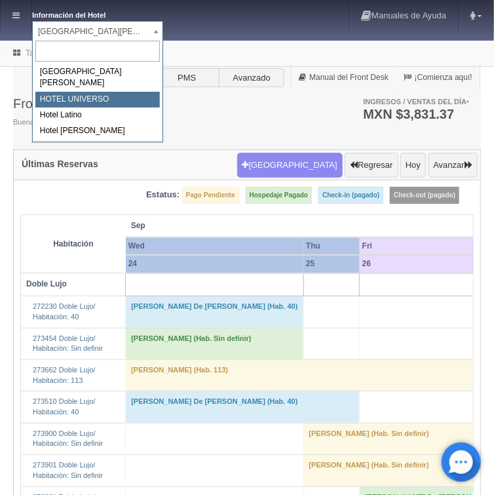
select select "358"
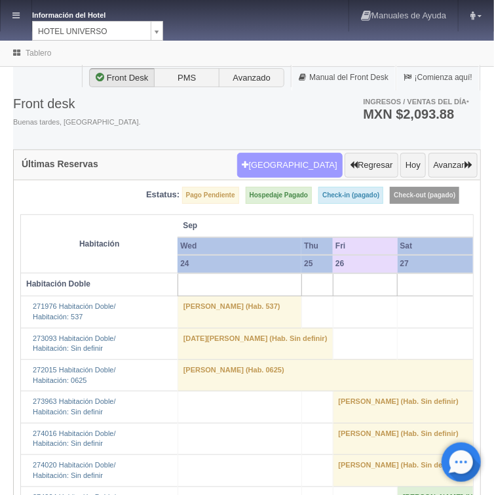
click at [287, 166] on button "[GEOGRAPHIC_DATA]" at bounding box center [290, 165] width 106 height 25
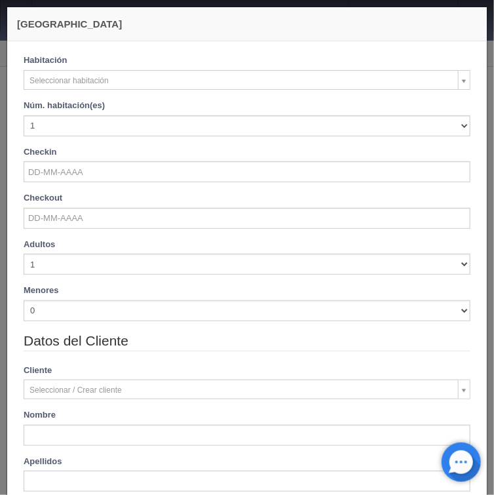
checkbox input "false"
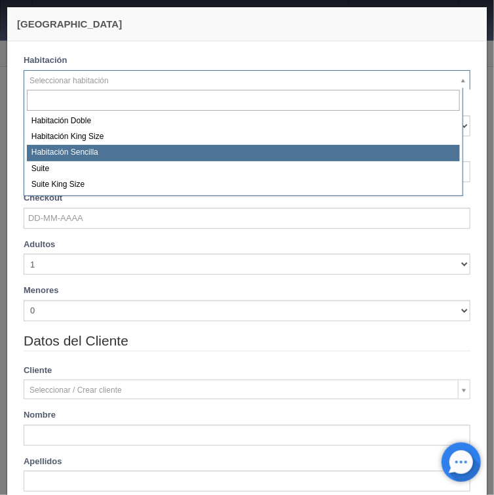
select select "2174"
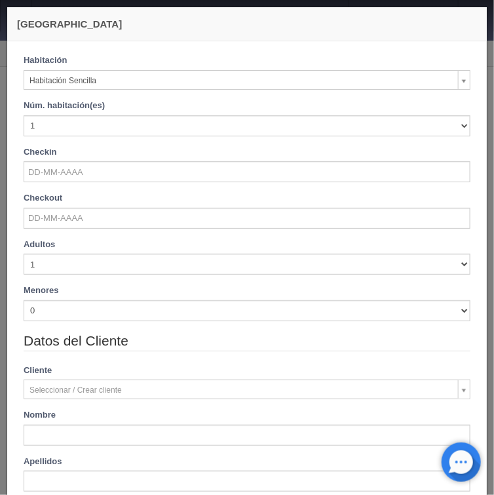
checkbox input "false"
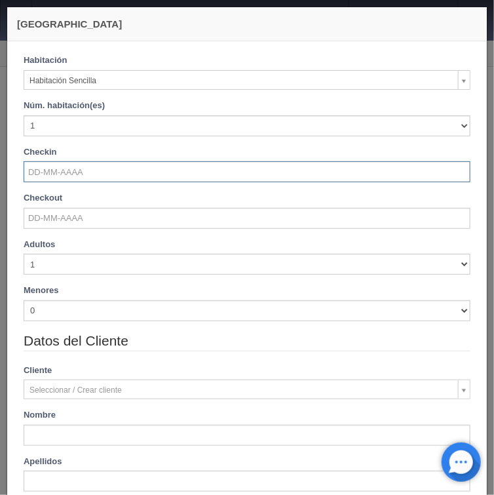
click at [60, 175] on input "text" at bounding box center [247, 171] width 447 height 21
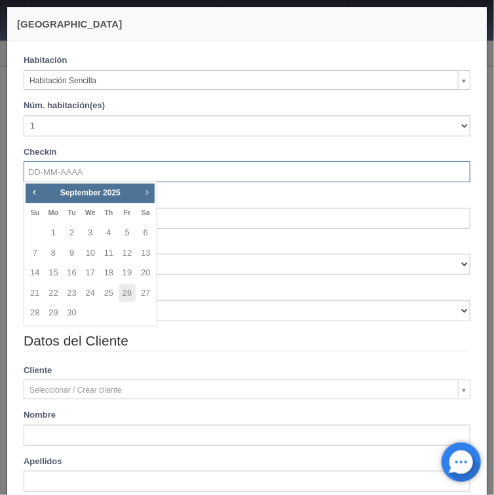
click at [144, 191] on span "Next" at bounding box center [147, 192] width 10 height 10
click at [32, 276] on link "12" at bounding box center [34, 273] width 17 height 19
type input "[DATE]"
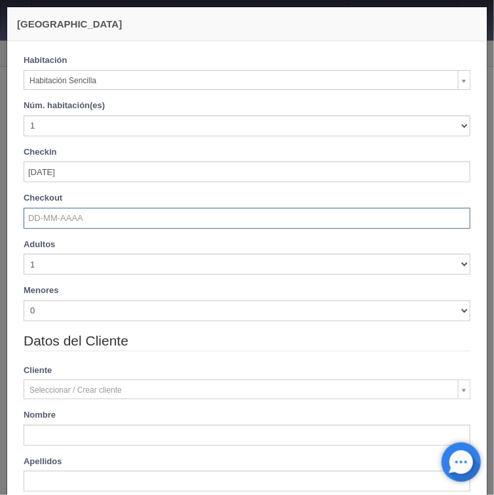
click at [68, 223] on input "text" at bounding box center [247, 218] width 447 height 21
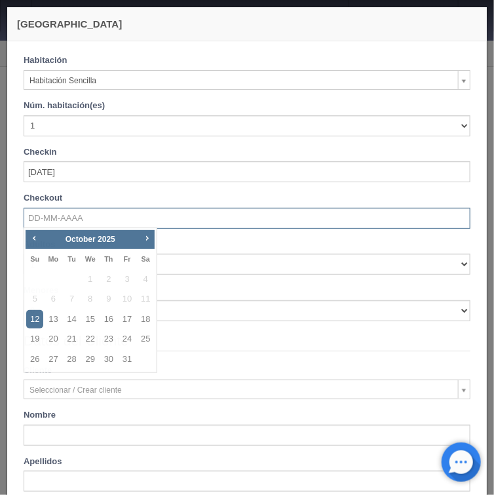
checkbox input "false"
click at [75, 321] on link "14" at bounding box center [72, 319] width 17 height 19
type input "[DATE]"
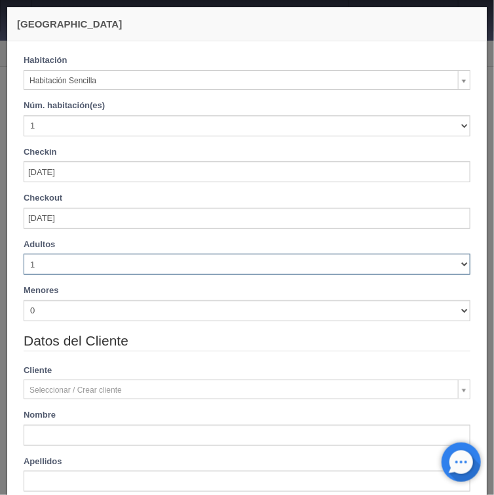
drag, startPoint x: 455, startPoint y: 266, endPoint x: 311, endPoint y: 273, distance: 144.5
click at [451, 266] on select "1 2 3 4 5 6 7 8 9 10" at bounding box center [247, 264] width 447 height 21
checkbox input "false"
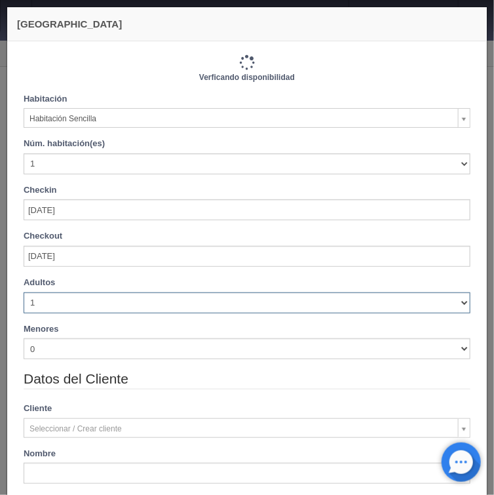
type input "1880.00"
checkbox input "false"
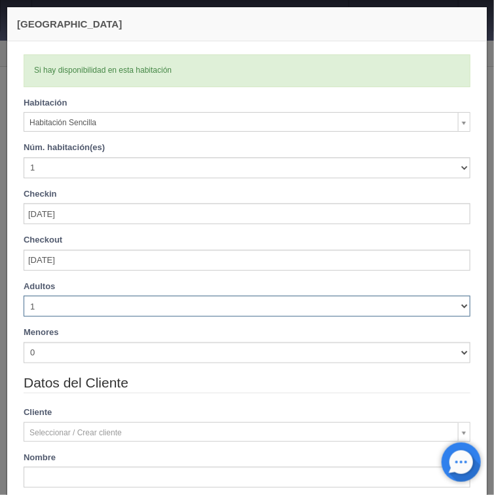
select select "2"
click at [24, 296] on select "1 2 3 4 5 6 7 8 9 10" at bounding box center [247, 306] width 447 height 21
checkbox input "false"
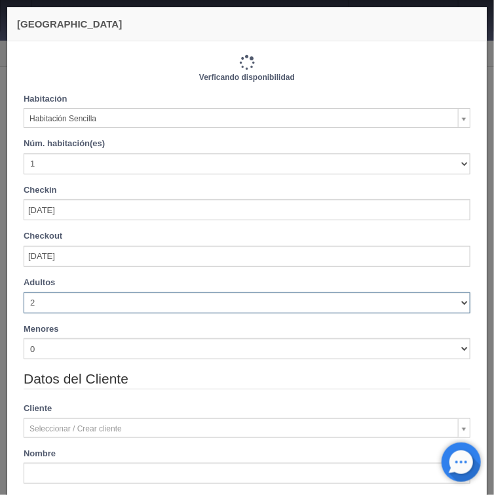
type input "1880.00"
checkbox input "false"
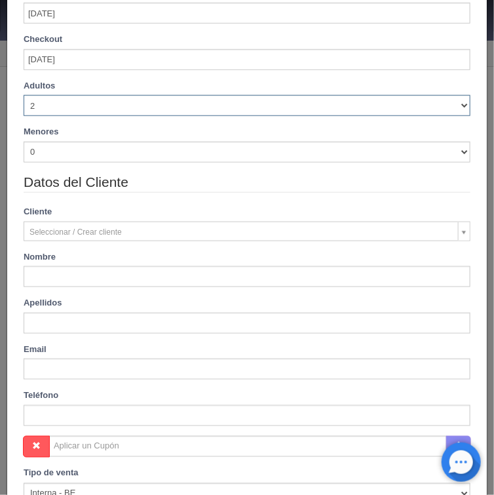
scroll to position [210, 0]
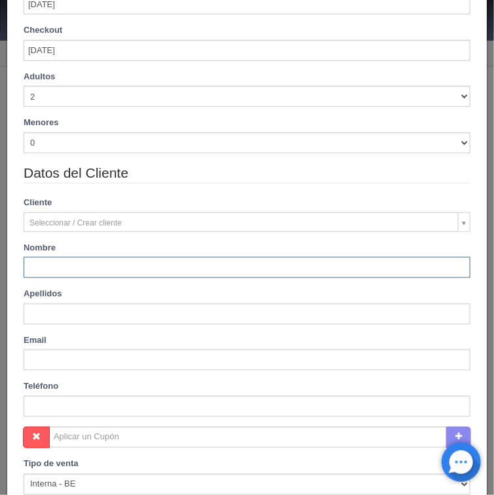
click at [64, 270] on input "text" at bounding box center [247, 267] width 447 height 21
type input "[PERSON_NAME]"
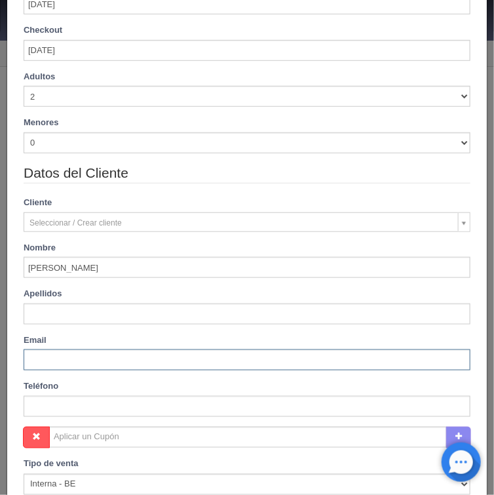
click at [47, 357] on input "text" at bounding box center [247, 360] width 447 height 21
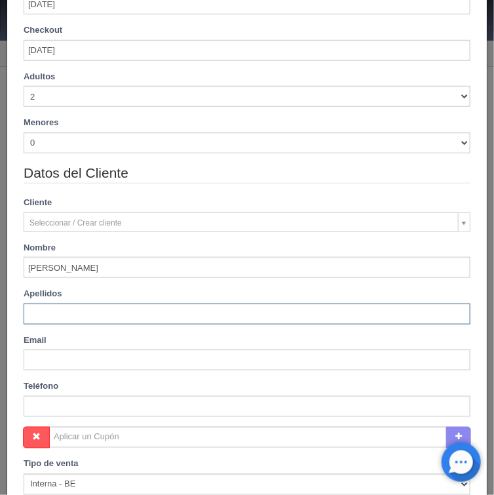
click at [47, 319] on input "text" at bounding box center [247, 314] width 447 height 21
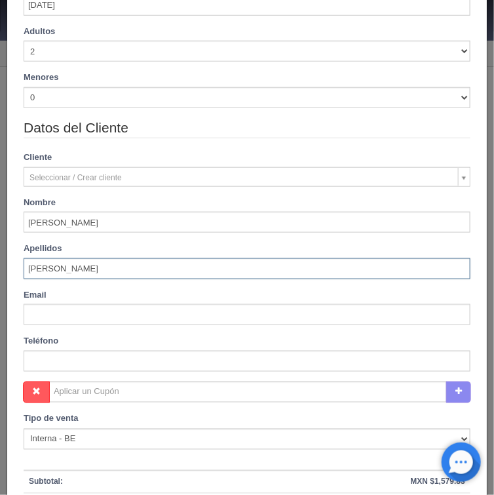
scroll to position [367, 0]
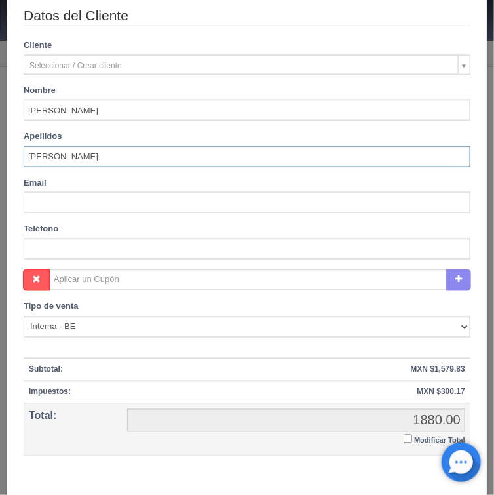
type input "[PERSON_NAME]"
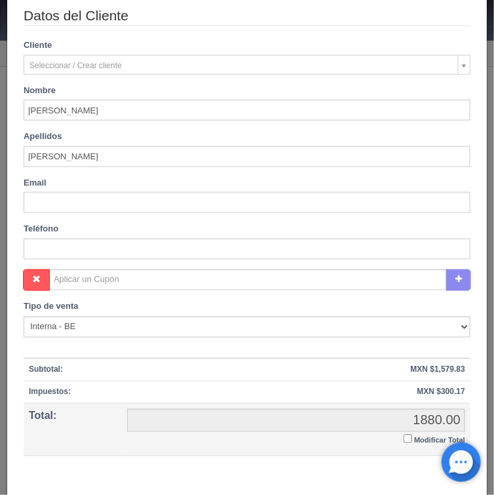
click at [404, 437] on input "Modificar Total" at bounding box center [408, 439] width 9 height 9
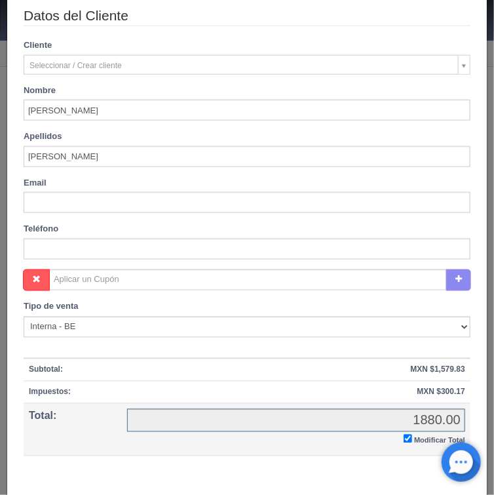
checkbox input "true"
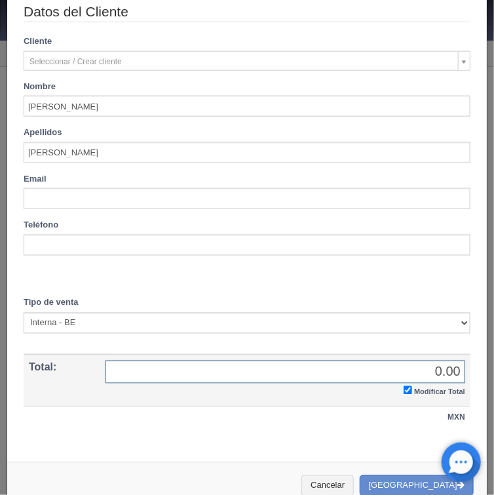
scroll to position [390, 0]
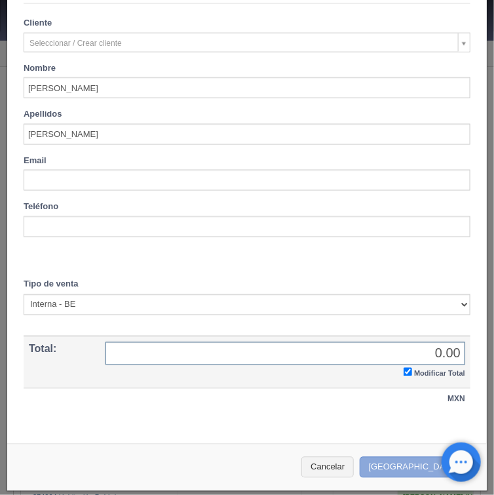
type input "0.00"
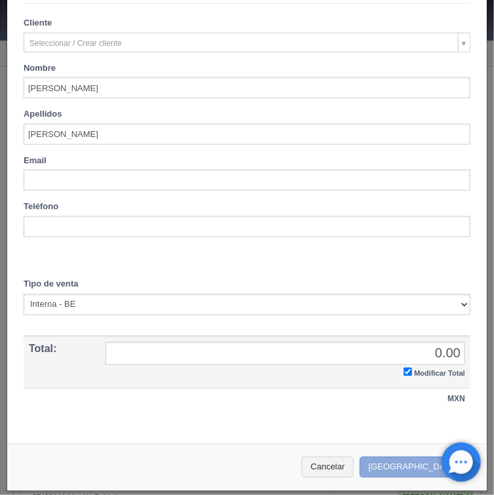
click at [416, 462] on button "[GEOGRAPHIC_DATA]" at bounding box center [417, 468] width 114 height 22
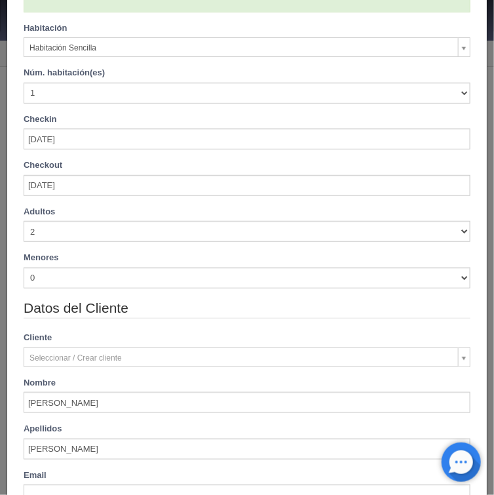
scroll to position [0, 0]
